Goal: Task Accomplishment & Management: Complete application form

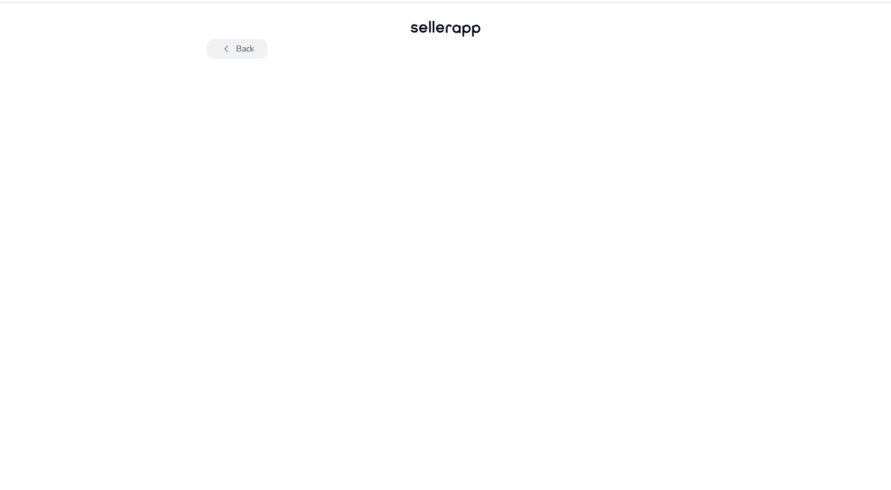
click at [253, 55] on button "chevron_left Back" at bounding box center [237, 48] width 60 height 19
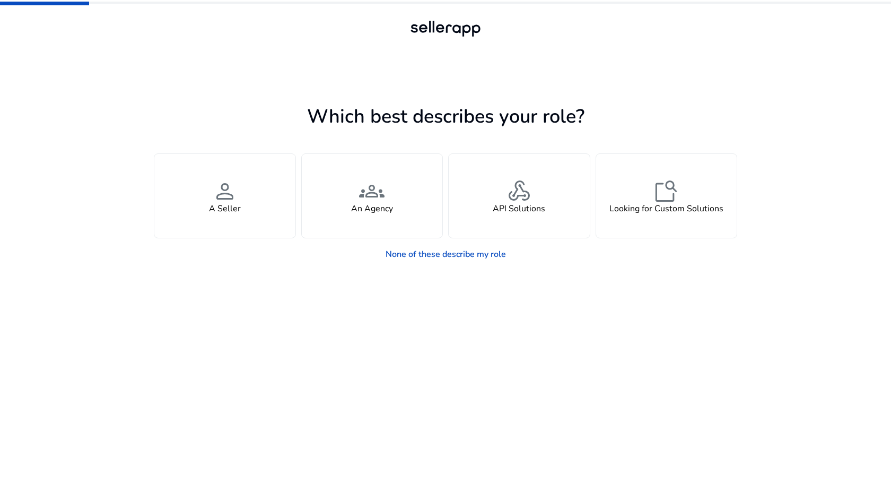
click at [627, 92] on div "Which best describes your role? You manage your own brand or store and are look…" at bounding box center [445, 273] width 583 height 431
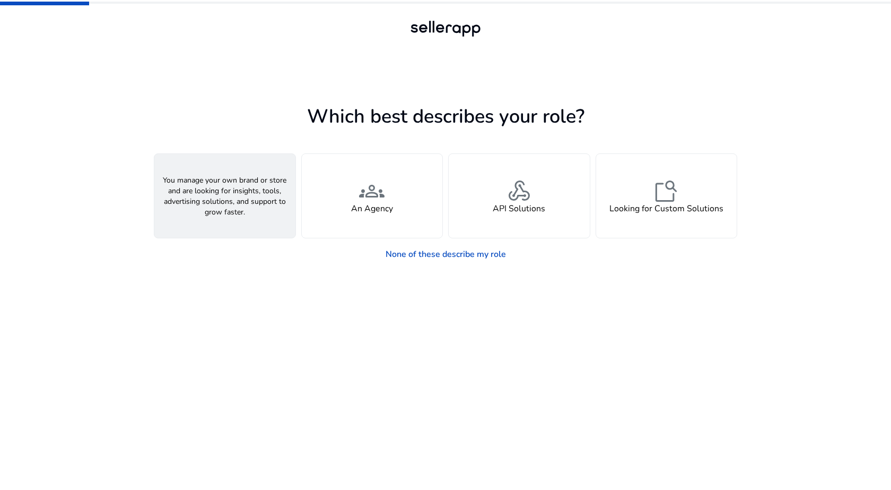
click at [244, 179] on div "person A Seller" at bounding box center [224, 196] width 141 height 84
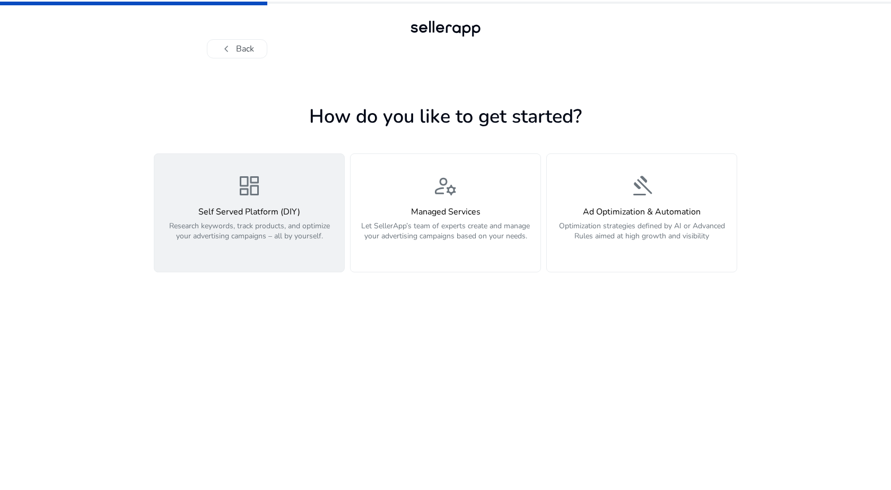
click at [304, 228] on p "Research keywords, track products, and optimize your advertising campaigns – al…" at bounding box center [249, 237] width 177 height 32
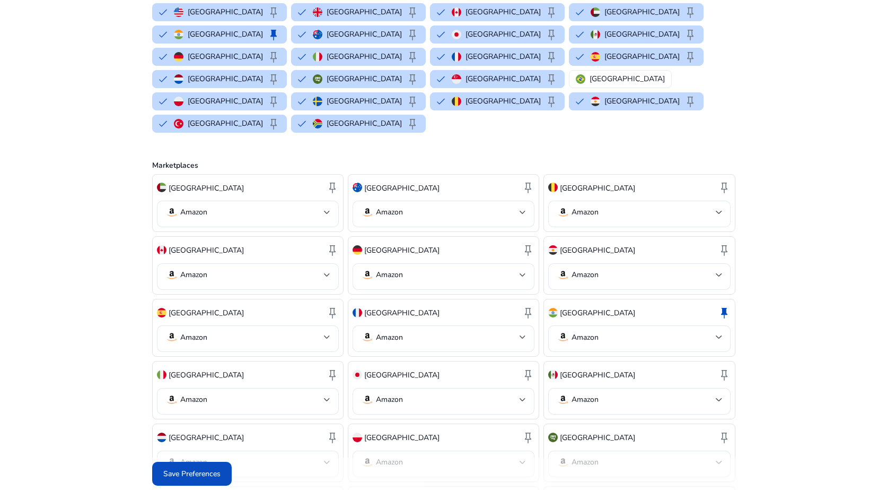
scroll to position [53, 0]
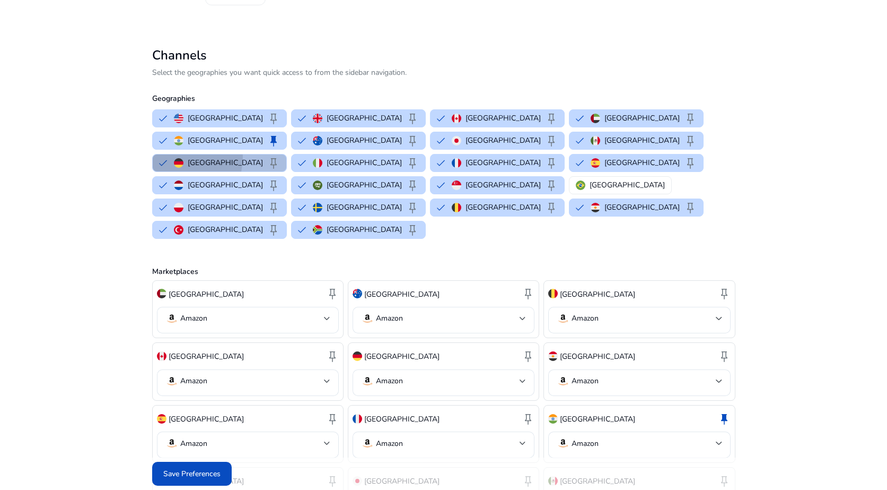
click at [286, 154] on button "Germany keep" at bounding box center [220, 162] width 134 height 17
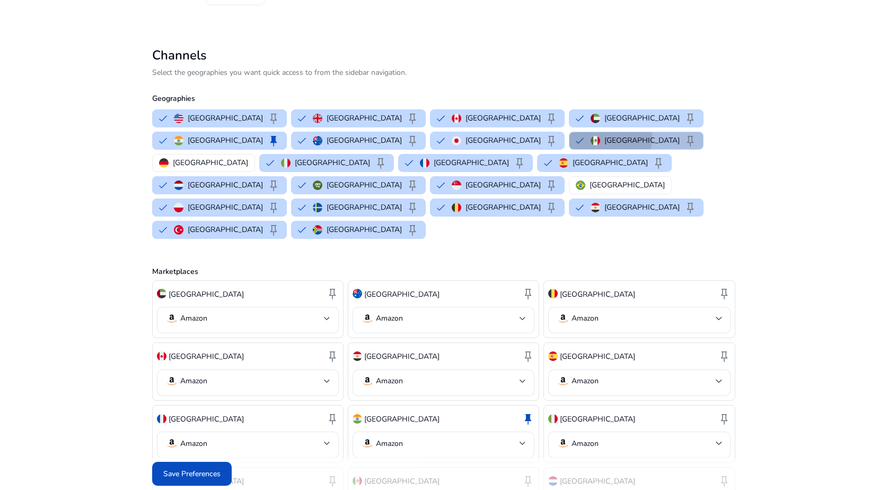
click at [591, 137] on div "Mexico keep" at bounding box center [644, 140] width 106 height 13
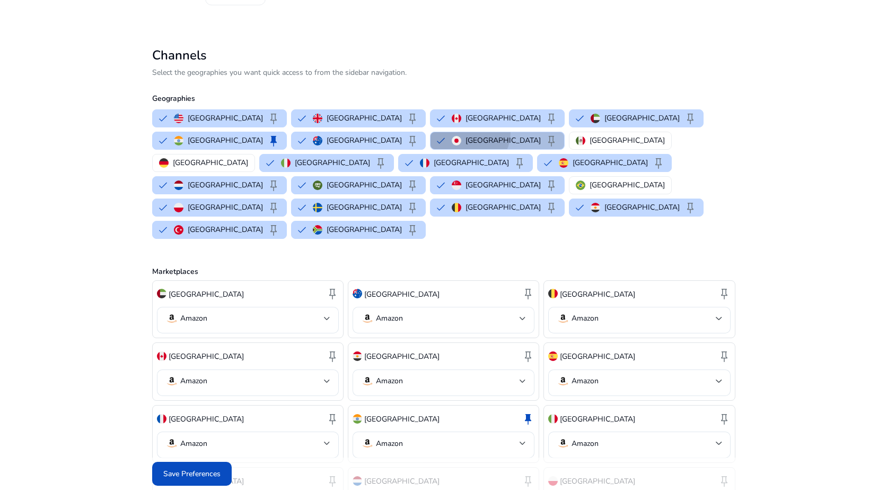
click at [431, 132] on button "Japan keep" at bounding box center [498, 140] width 134 height 17
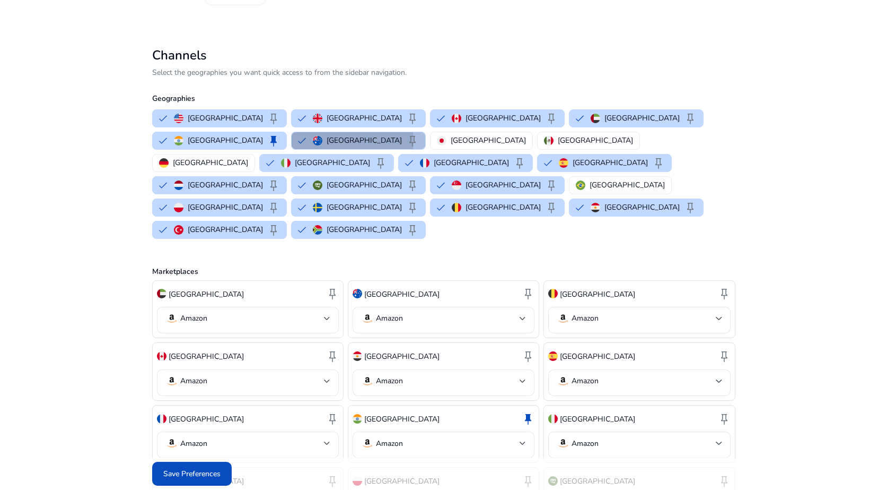
click at [327, 140] on p "Australia" at bounding box center [364, 140] width 75 height 11
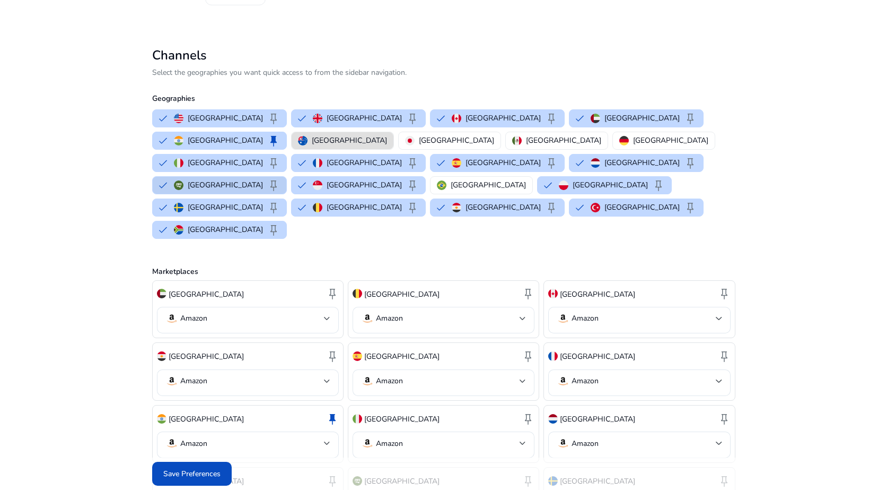
click at [199, 179] on p "Saudi Arabia" at bounding box center [225, 184] width 75 height 11
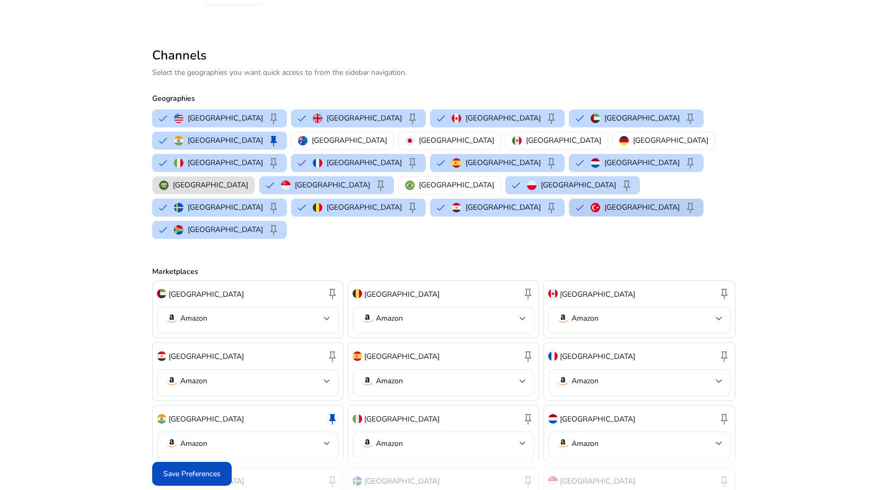
click at [569, 198] on mat-chip-option "Turkey keep" at bounding box center [636, 207] width 135 height 18
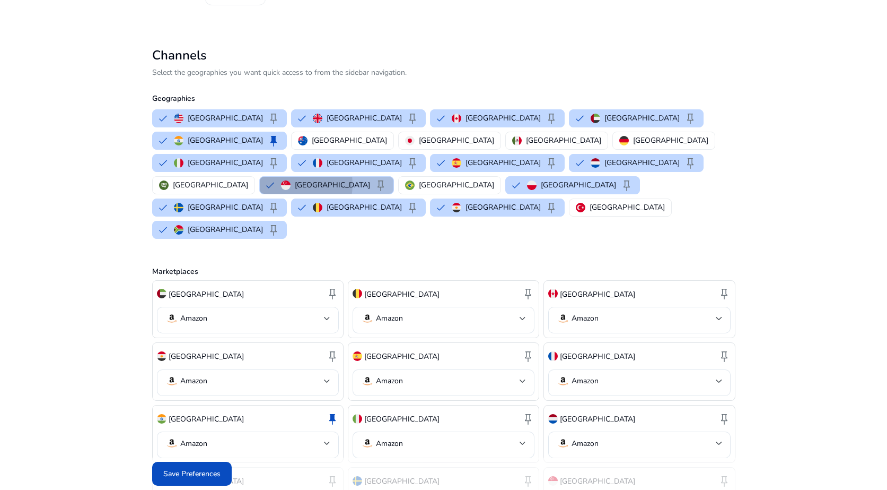
click at [281, 180] on img "button" at bounding box center [286, 185] width 10 height 10
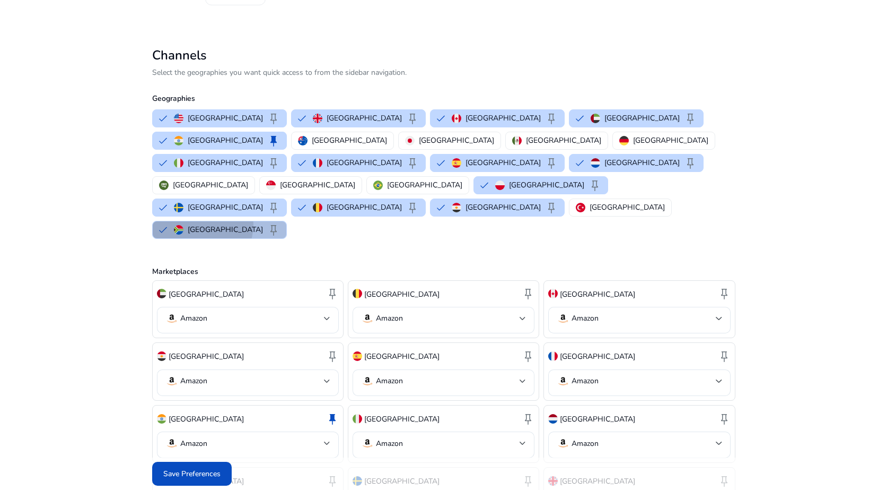
click at [246, 224] on p "South Africa" at bounding box center [225, 229] width 75 height 11
click at [509, 179] on p "Poland" at bounding box center [546, 184] width 75 height 11
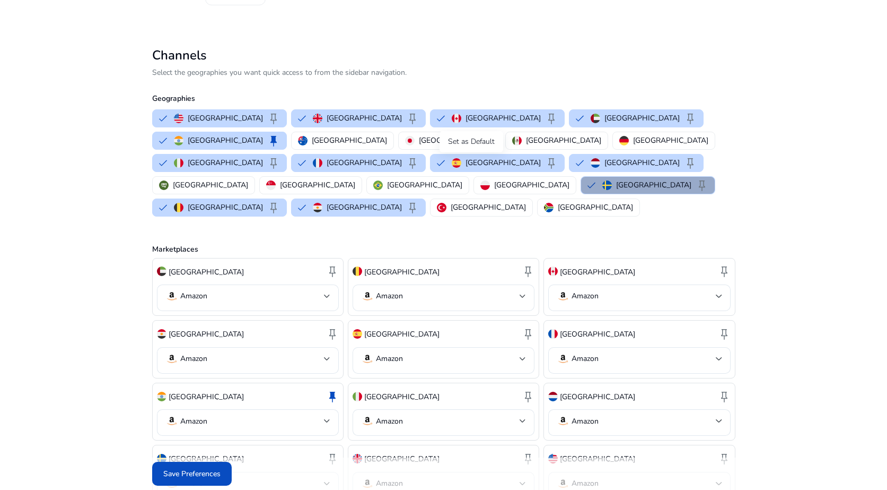
click at [696, 179] on span "keep" at bounding box center [702, 185] width 13 height 13
click at [616, 179] on p "Sweden" at bounding box center [653, 184] width 75 height 11
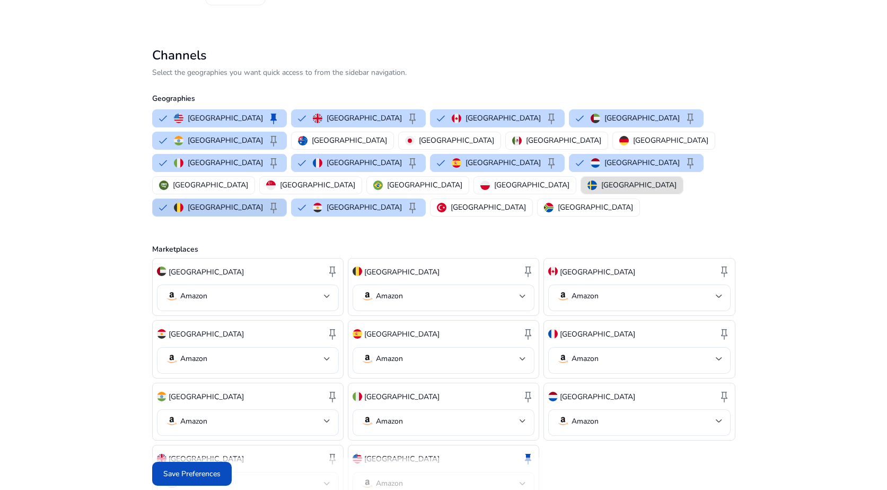
click at [184, 203] on img "button" at bounding box center [179, 208] width 10 height 10
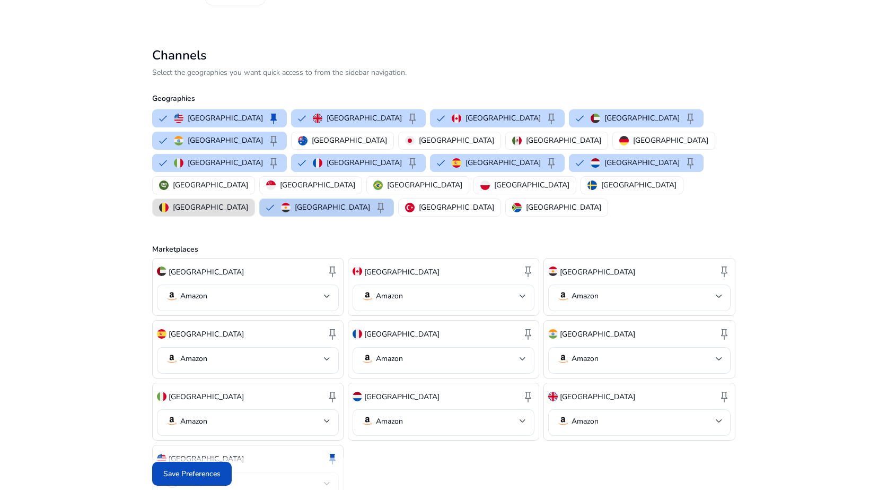
click at [394, 199] on button "Egypt keep" at bounding box center [327, 207] width 134 height 17
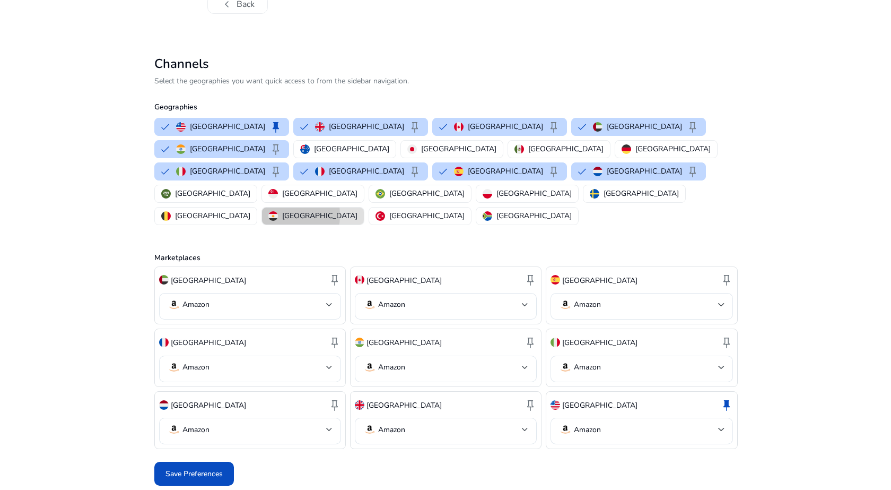
scroll to position [0, 0]
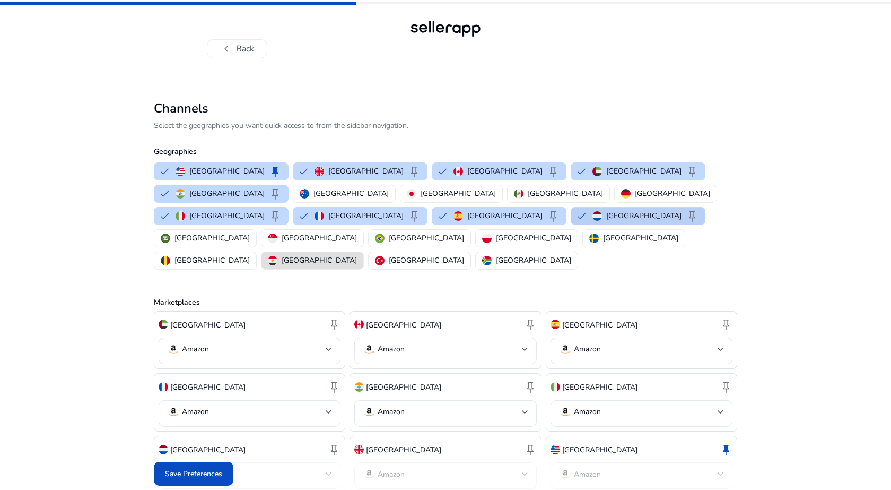
click at [677, 210] on p "Netherlands" at bounding box center [643, 215] width 75 height 11
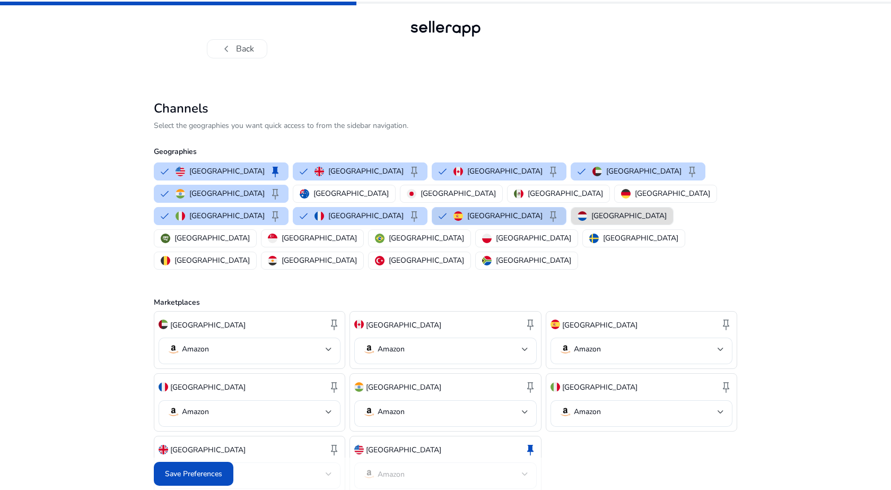
click at [566, 207] on button "Spain keep" at bounding box center [499, 215] width 134 height 17
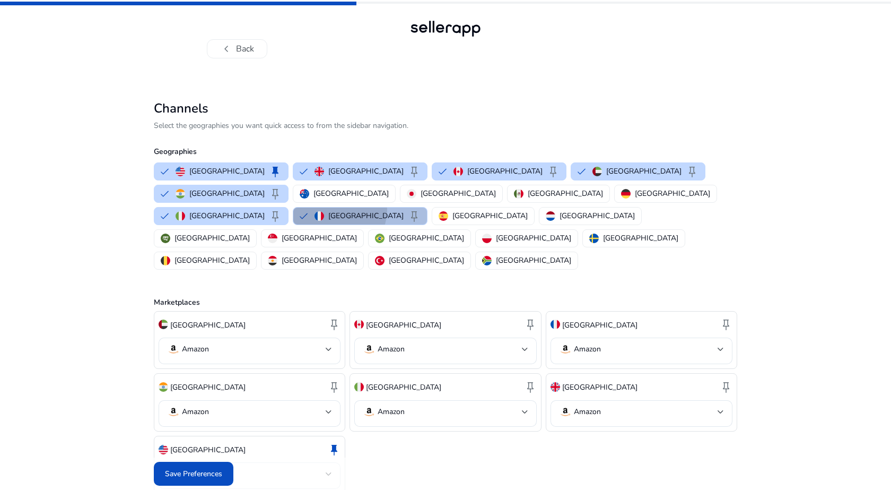
click at [421, 209] on div "France keep" at bounding box center [368, 215] width 106 height 13
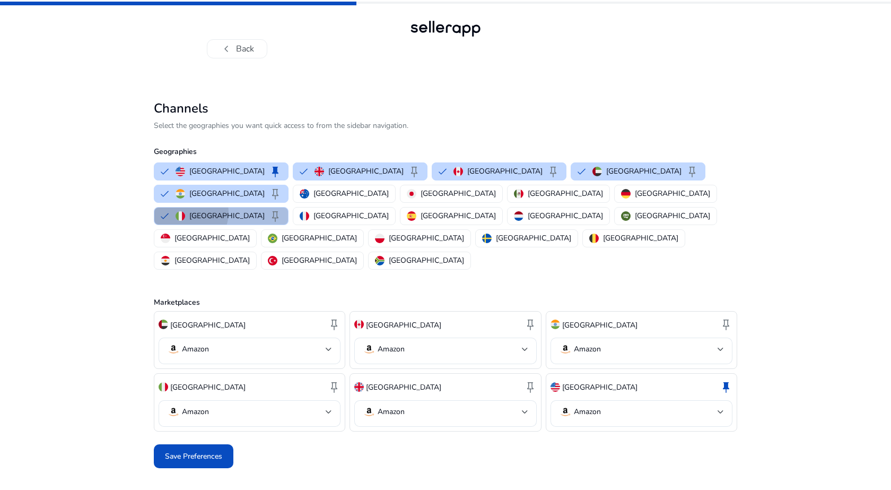
click at [282, 209] on div "Italy keep" at bounding box center [229, 215] width 106 height 13
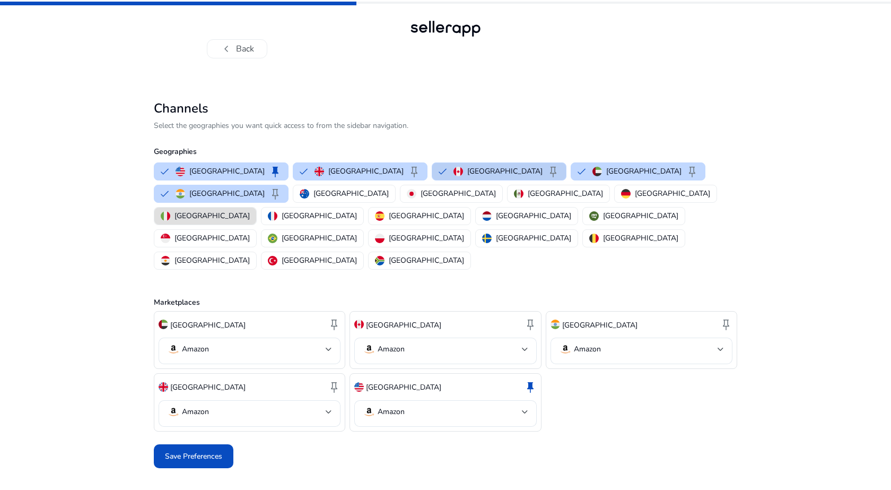
click at [453, 176] on div "Canada keep" at bounding box center [506, 171] width 106 height 13
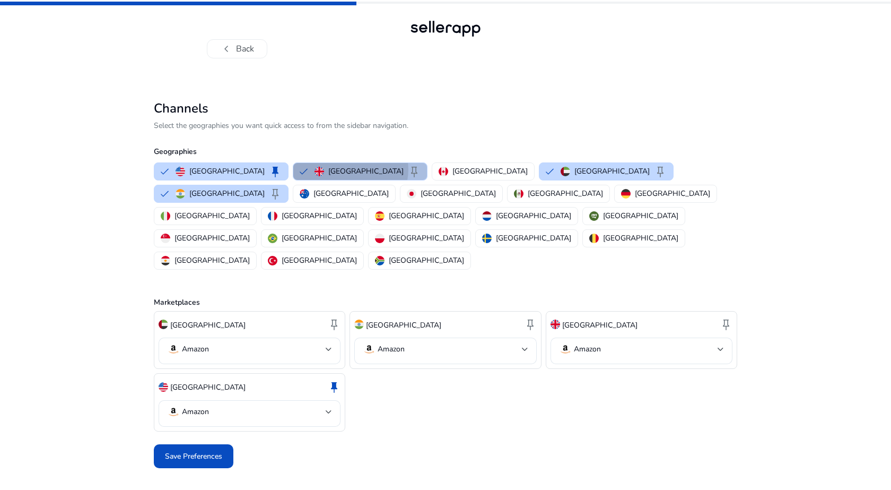
click at [328, 169] on p "United Kingdom" at bounding box center [365, 170] width 75 height 11
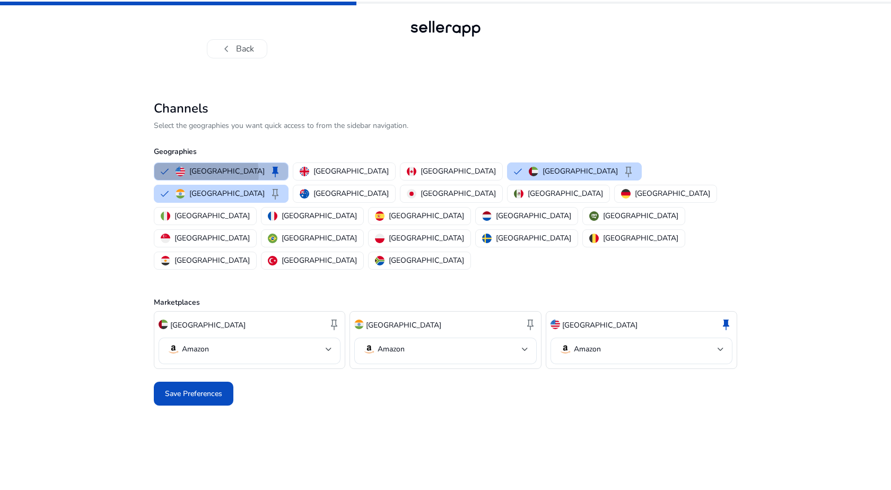
click at [206, 173] on p "United States" at bounding box center [226, 170] width 75 height 11
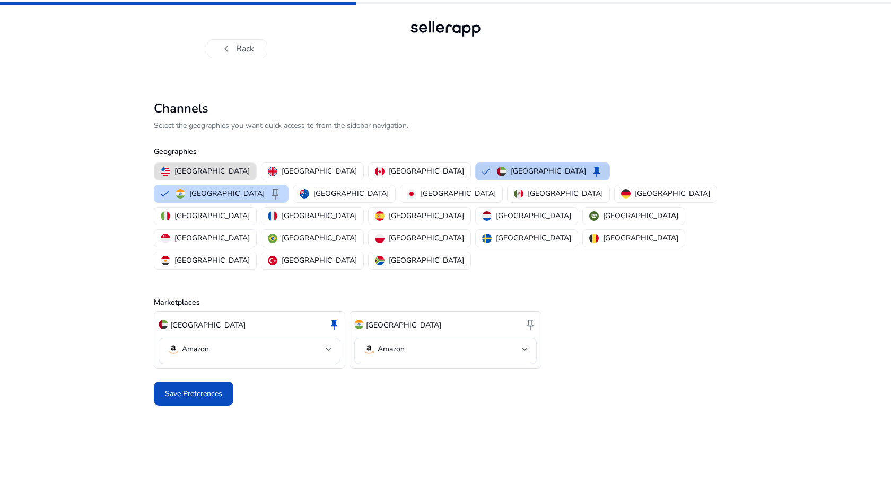
click at [511, 172] on p "United Arab Emirates" at bounding box center [548, 170] width 75 height 11
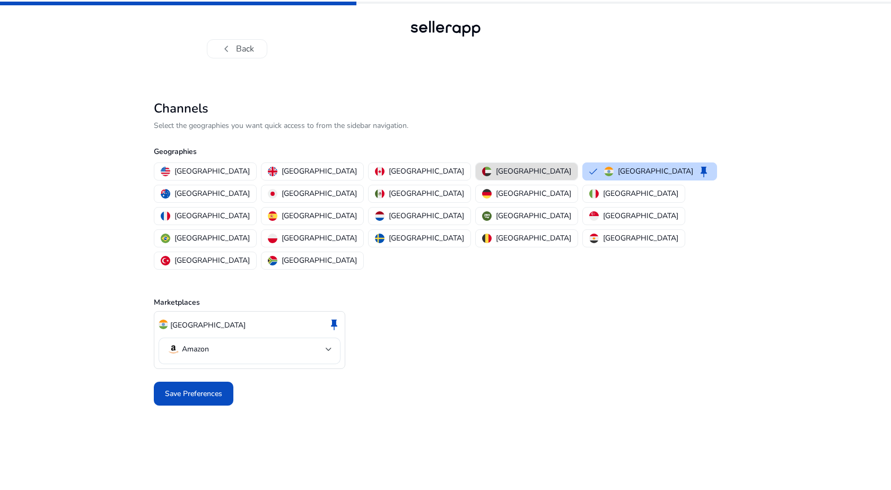
click at [496, 168] on p "United Arab Emirates" at bounding box center [533, 170] width 75 height 11
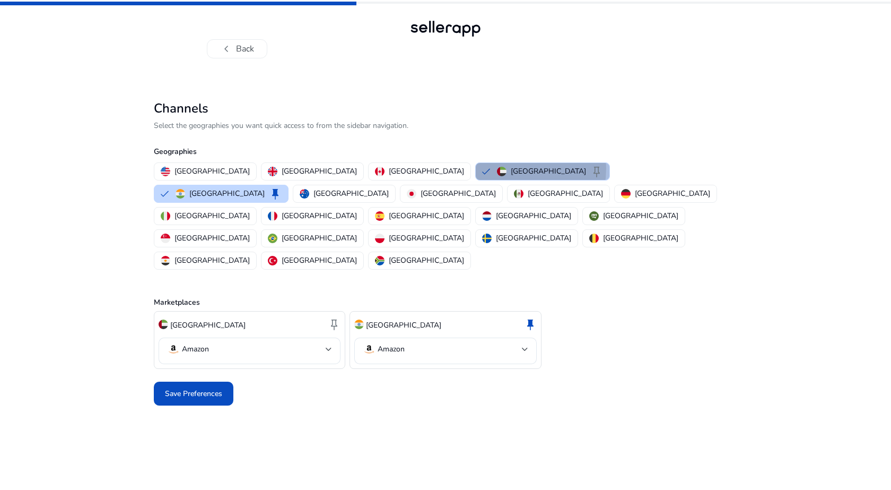
click at [511, 168] on p "United Arab Emirates" at bounding box center [548, 170] width 75 height 11
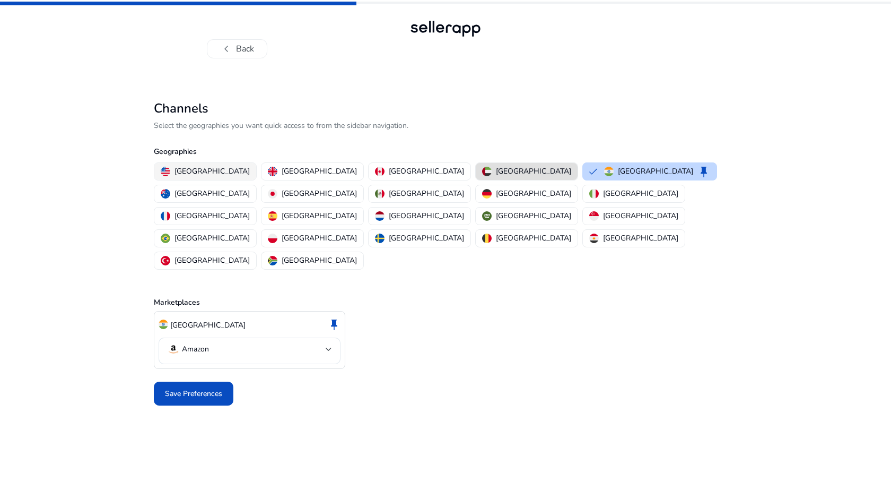
click at [173, 176] on div "United States" at bounding box center [205, 170] width 89 height 11
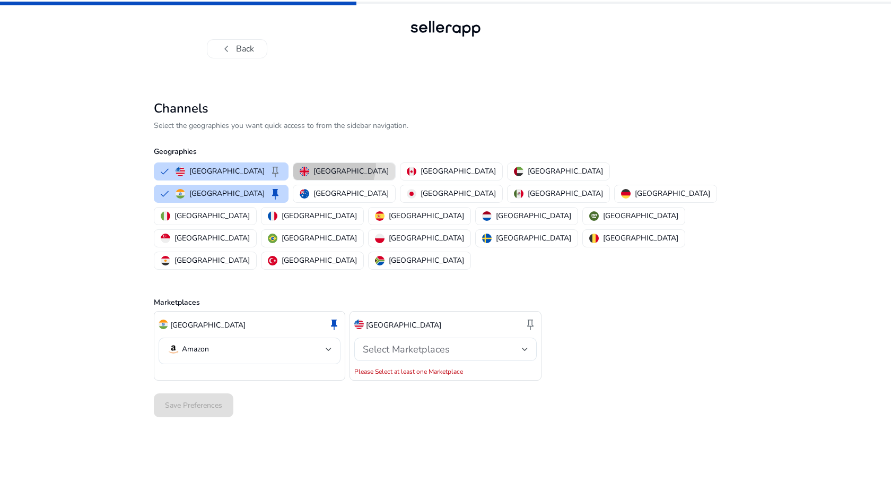
click at [296, 165] on button "United Kingdom" at bounding box center [344, 171] width 102 height 17
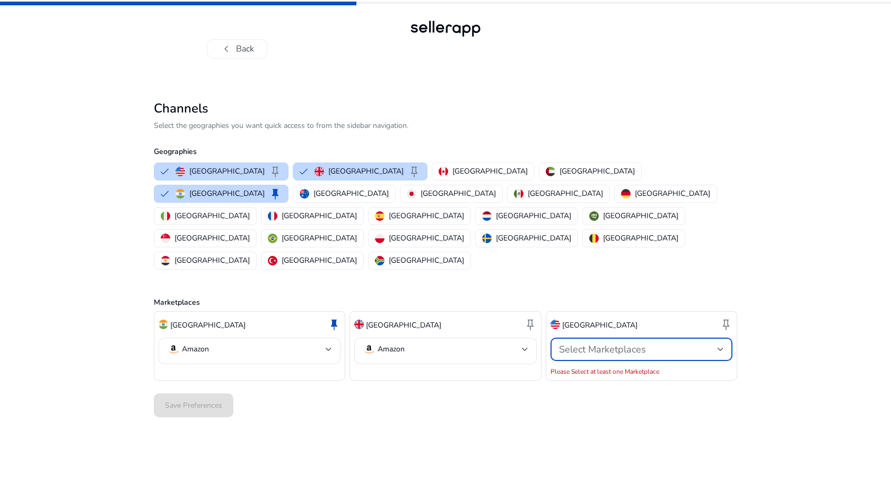
click at [581, 343] on span "Select Marketplaces" at bounding box center [602, 349] width 87 height 13
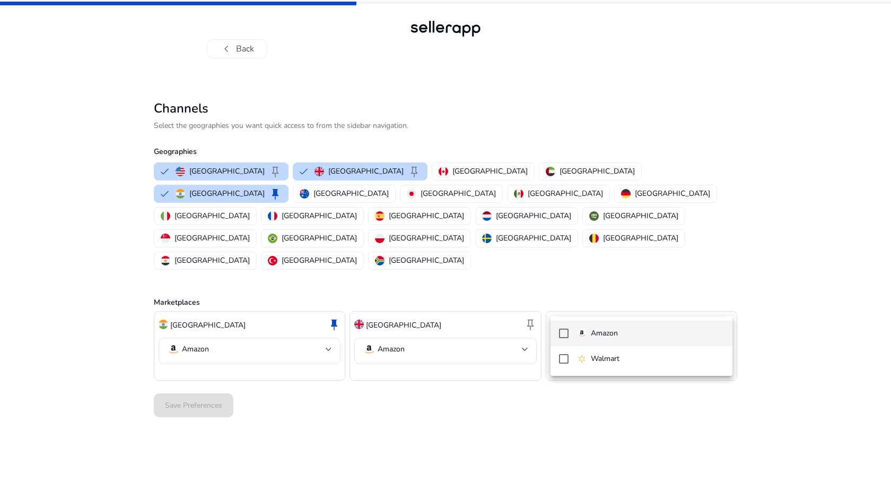
click at [582, 329] on img at bounding box center [582, 333] width 10 height 10
click at [471, 345] on div at bounding box center [445, 245] width 891 height 490
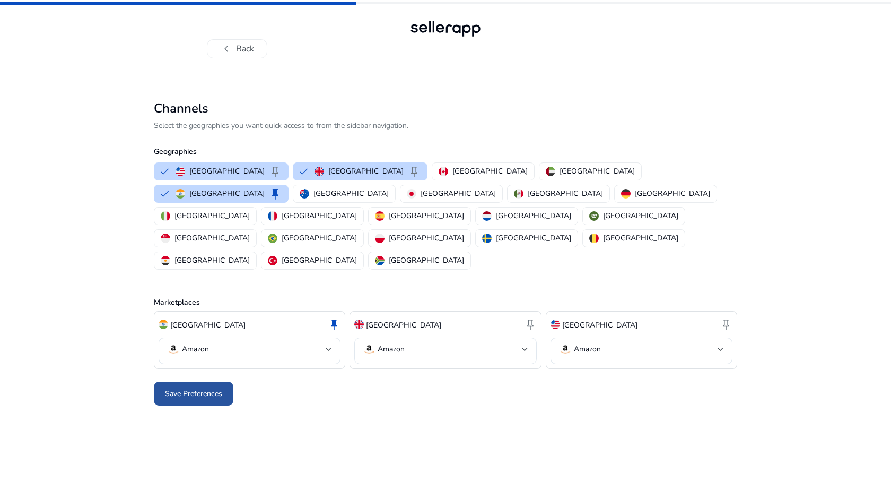
click at [195, 388] on span "Save Preferences" at bounding box center [193, 393] width 57 height 11
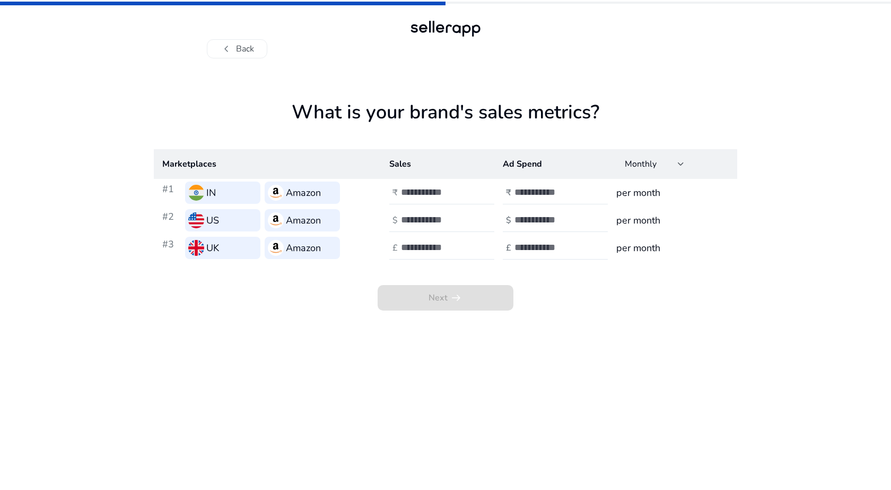
click at [485, 313] on app-sales-metrics "What is your brand's sales metrics? Marketplaces Sales Ad Spend Monthly #1 IN A…" at bounding box center [445, 295] width 583 height 389
click at [484, 308] on span "Next arrow_right_alt" at bounding box center [446, 297] width 136 height 25
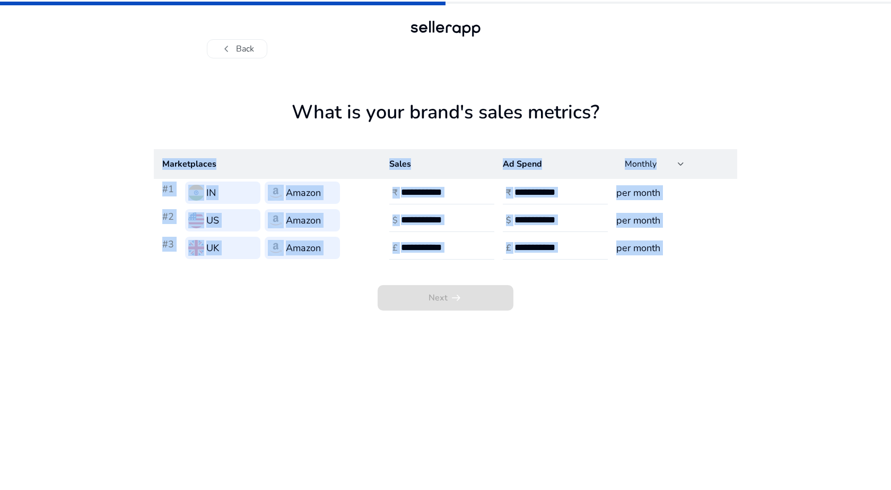
click at [484, 308] on span "Next arrow_right_alt" at bounding box center [446, 297] width 136 height 25
click at [448, 389] on app-sales-metrics "What is your brand's sales metrics? Marketplaces Sales Ad Spend Monthly #1 IN A…" at bounding box center [445, 295] width 583 height 389
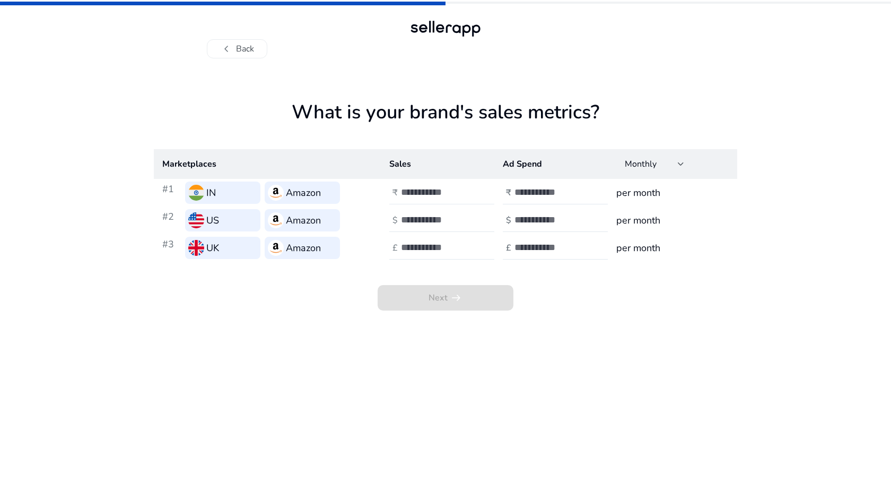
click at [403, 196] on input "number" at bounding box center [437, 192] width 72 height 12
